Goal: Find specific page/section

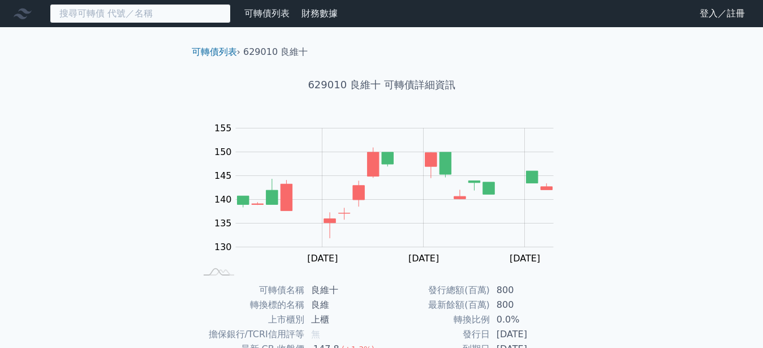
click at [130, 16] on input at bounding box center [140, 13] width 181 height 19
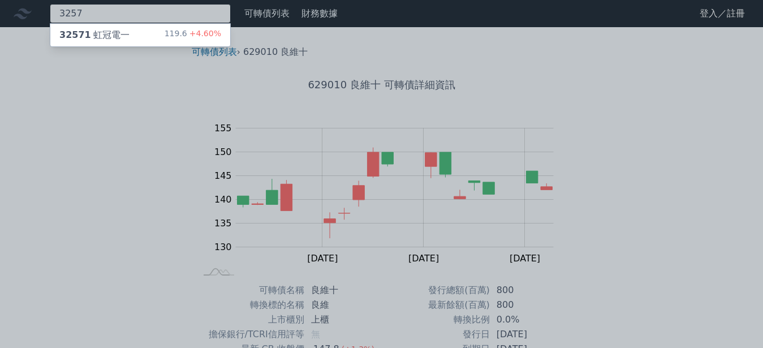
type input "3257"
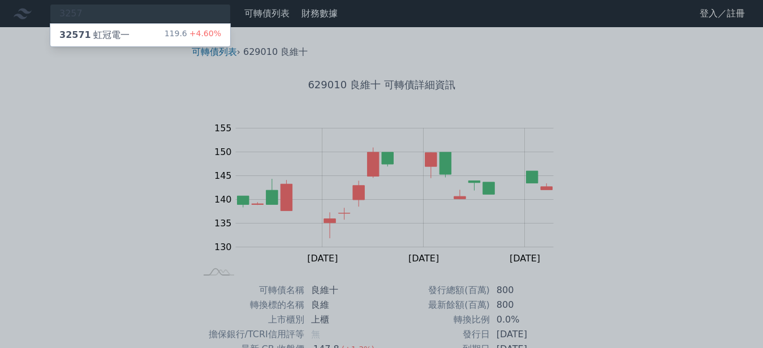
click at [117, 37] on div "32571 虹冠電一" at bounding box center [94, 35] width 70 height 14
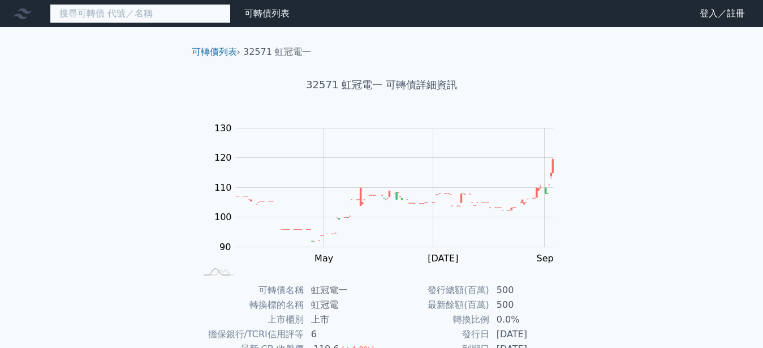
click at [81, 14] on input at bounding box center [140, 13] width 181 height 19
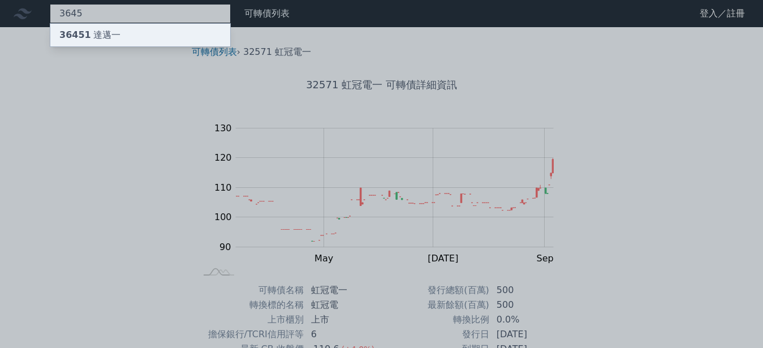
type input "3645"
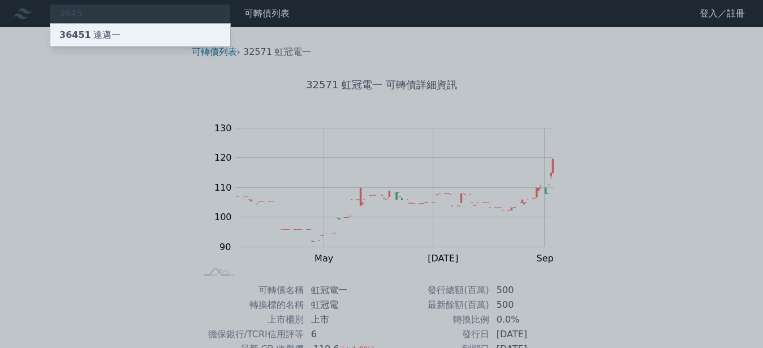
click at [98, 36] on div "36451 達邁一" at bounding box center [89, 35] width 61 height 14
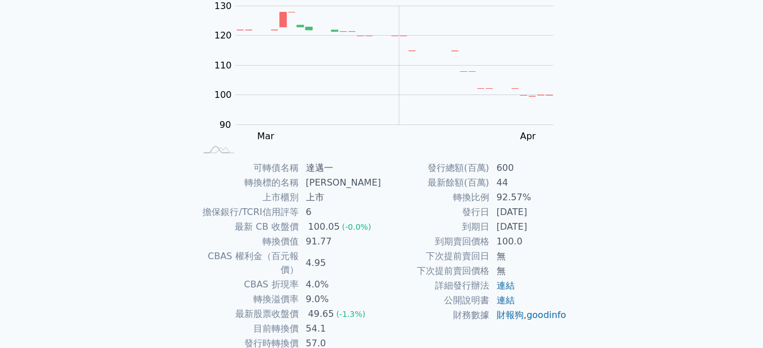
scroll to position [176, 0]
